Goal: Find specific page/section: Find specific page/section

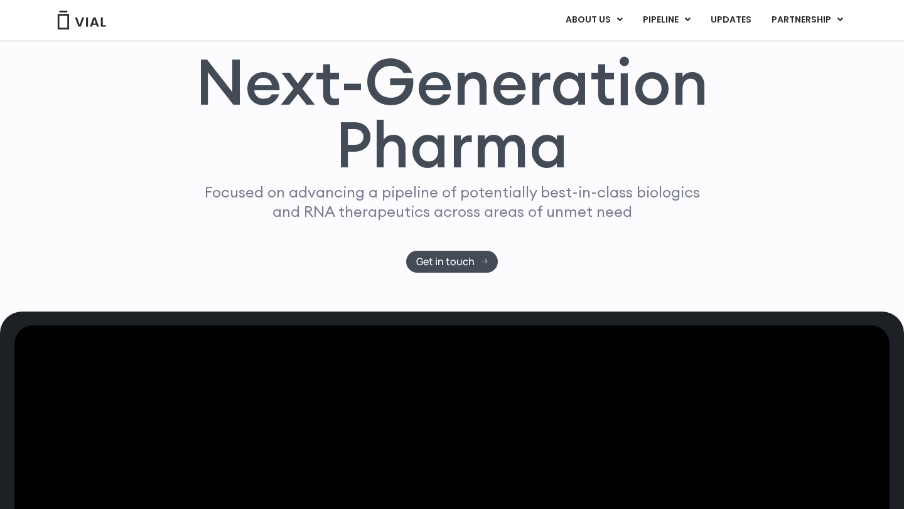
scroll to position [163, 0]
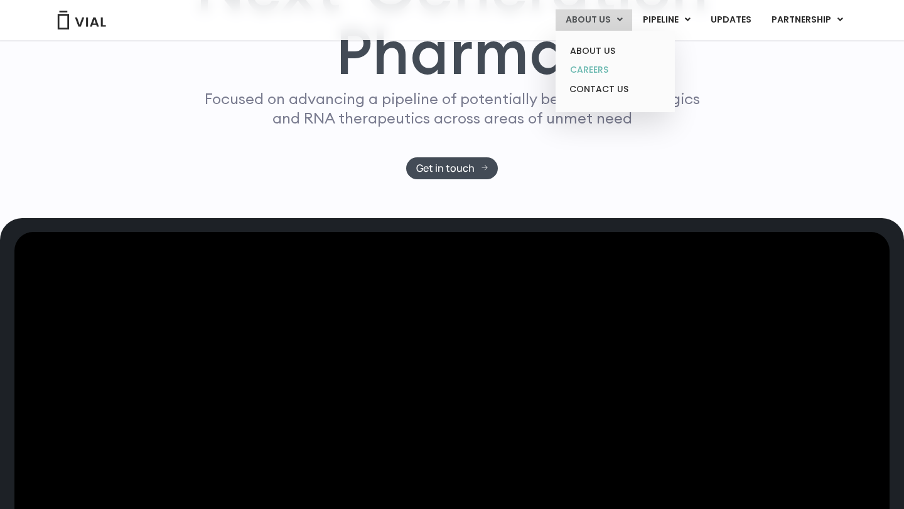
click at [596, 75] on link "CAREERS" at bounding box center [615, 69] width 110 height 19
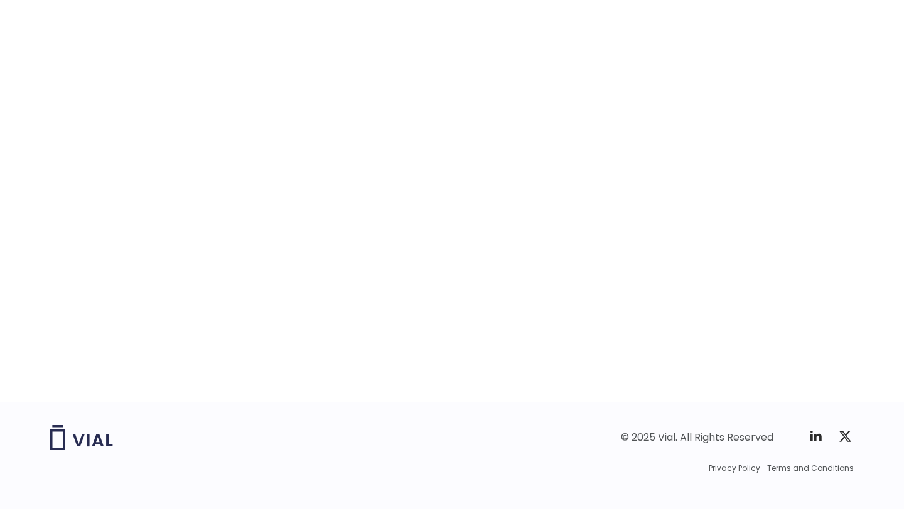
scroll to position [1949, 0]
